Goal: Navigation & Orientation: Find specific page/section

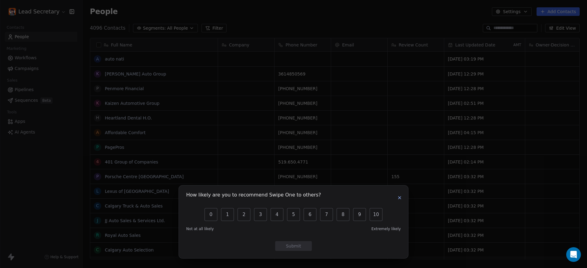
scroll to position [230, 499]
click at [402, 195] on button "button" at bounding box center [399, 197] width 7 height 7
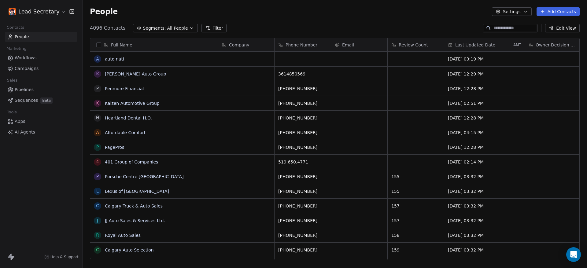
click at [28, 93] on span "Pipelines" at bounding box center [24, 90] width 19 height 6
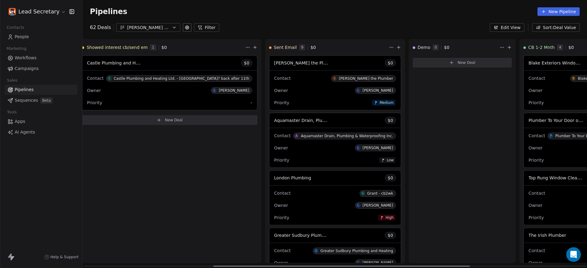
scroll to position [0, 484]
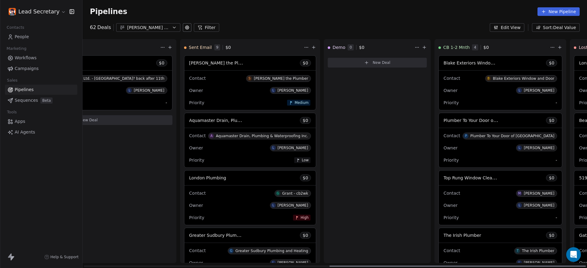
drag, startPoint x: 260, startPoint y: 265, endPoint x: 509, endPoint y: 263, distance: 248.4
click at [509, 266] on div at bounding box center [458, 266] width 257 height 1
click at [144, 24] on div "[PERSON_NAME] & Gutters" at bounding box center [148, 27] width 42 height 6
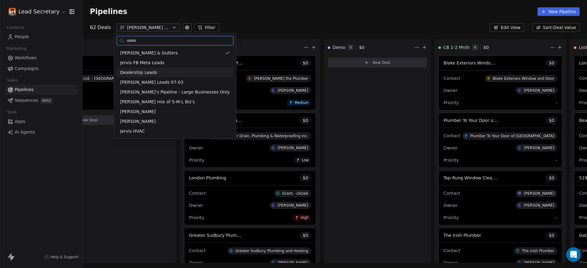
click at [156, 73] on div "Dealership Leads" at bounding box center [175, 72] width 110 height 6
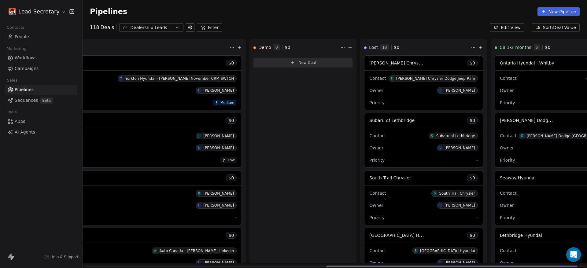
scroll to position [0, 505]
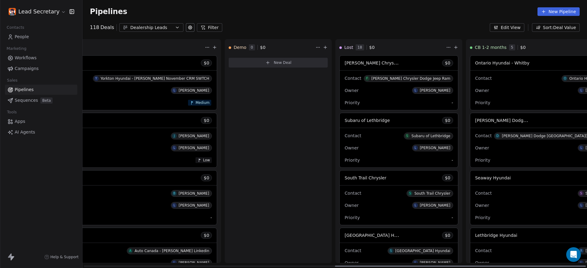
drag, startPoint x: 273, startPoint y: 264, endPoint x: 528, endPoint y: 259, distance: 254.6
click at [528, 266] on div at bounding box center [460, 266] width 251 height 1
click at [159, 29] on div "Dealership Leads" at bounding box center [151, 27] width 42 height 6
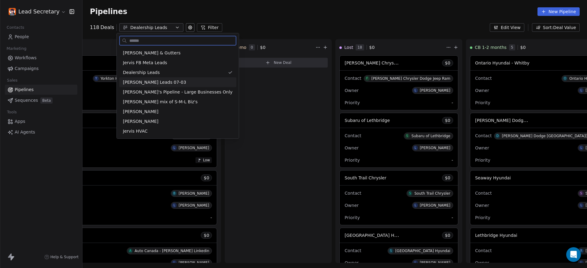
click at [163, 83] on span "[PERSON_NAME] Leads 07-03" at bounding box center [154, 82] width 63 height 6
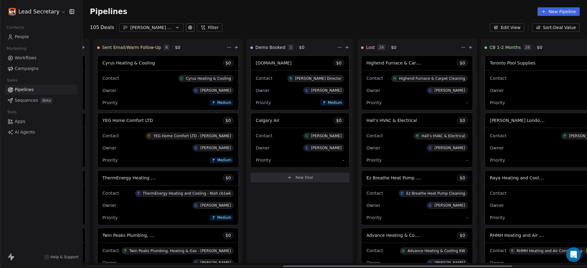
scroll to position [0, 448]
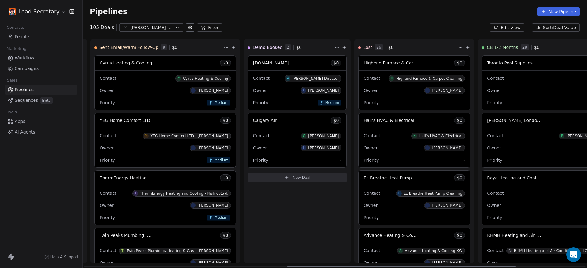
drag, startPoint x: 237, startPoint y: 265, endPoint x: 439, endPoint y: 264, distance: 202.5
click at [439, 266] on div at bounding box center [401, 266] width 229 height 1
click at [158, 27] on div "[PERSON_NAME] Leads 07-03" at bounding box center [151, 27] width 42 height 6
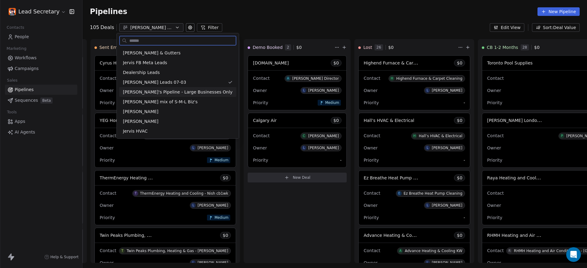
click at [175, 90] on span "[PERSON_NAME]'s Pipeline - Large Businesses Only" at bounding box center [178, 92] width 110 height 6
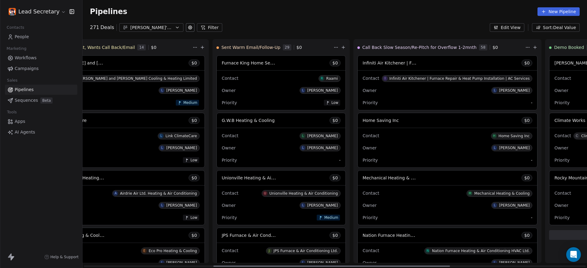
scroll to position [0, 277]
drag, startPoint x: 240, startPoint y: 264, endPoint x: 367, endPoint y: 265, distance: 127.3
click at [367, 266] on div at bounding box center [332, 266] width 237 height 1
click at [166, 27] on div "[PERSON_NAME]'s Pipeline - Large Businesses Only" at bounding box center [151, 27] width 42 height 6
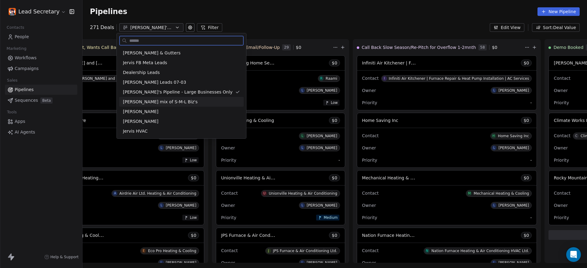
click at [185, 102] on span "[PERSON_NAME] mix of S-M-L Biz's" at bounding box center [160, 102] width 75 height 6
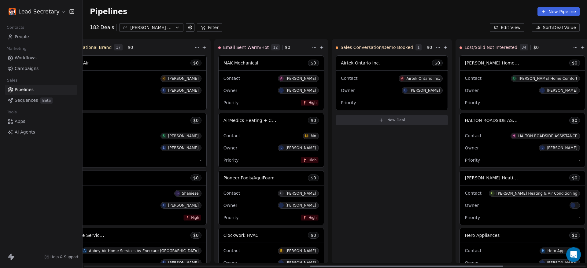
scroll to position [0, 654]
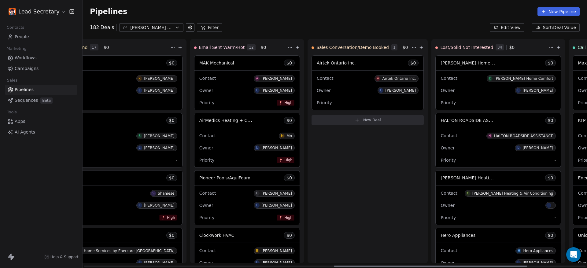
drag, startPoint x: 248, startPoint y: 266, endPoint x: 499, endPoint y: 252, distance: 250.7
click at [499, 266] on div at bounding box center [430, 266] width 193 height 1
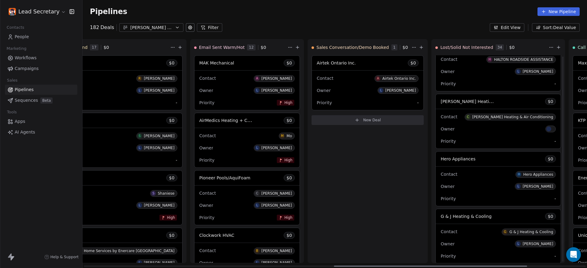
scroll to position [0, 0]
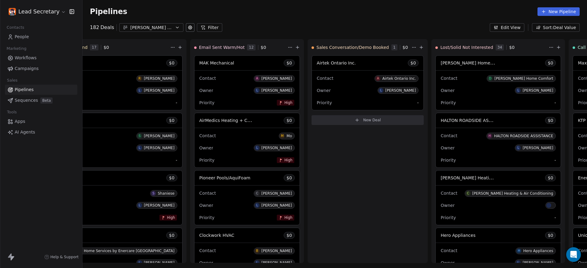
click at [557, 29] on button "Sort: Deal Value" at bounding box center [556, 27] width 48 height 9
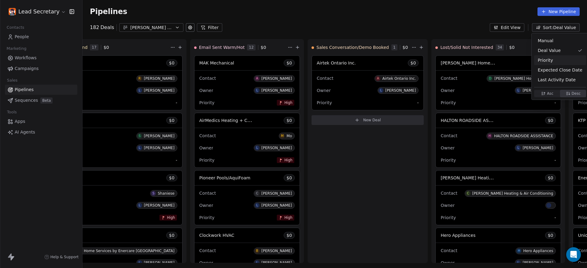
click at [555, 62] on div "Priority" at bounding box center [560, 60] width 45 height 6
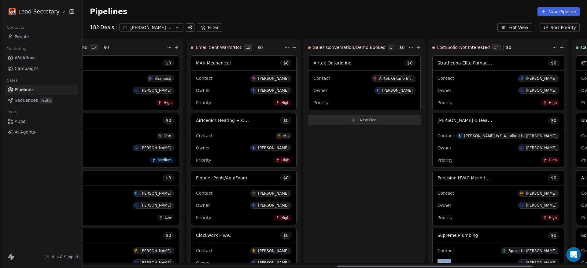
drag, startPoint x: 365, startPoint y: 264, endPoint x: 390, endPoint y: 263, distance: 25.4
click at [390, 263] on div "New Lead 0 $ 0 New Deal Got V.M. or Answering Service/Gatekeeper, Left V.M./Not…" at bounding box center [132, 153] width 1407 height 229
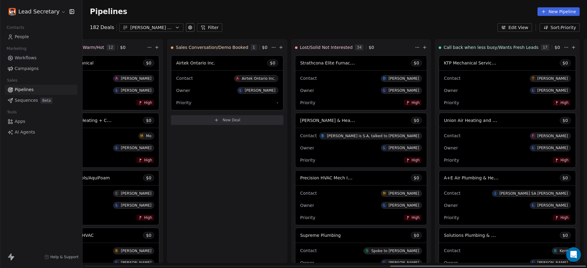
drag, startPoint x: 377, startPoint y: 265, endPoint x: 435, endPoint y: 263, distance: 58.1
click at [435, 266] on div at bounding box center [488, 266] width 196 height 1
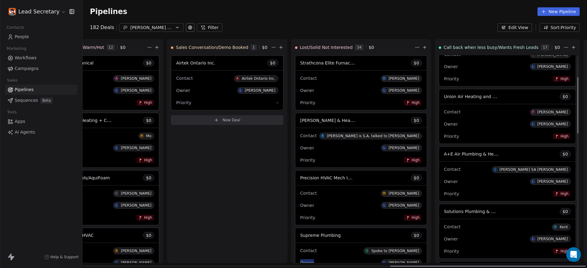
scroll to position [0, 0]
